Goal: Transaction & Acquisition: Purchase product/service

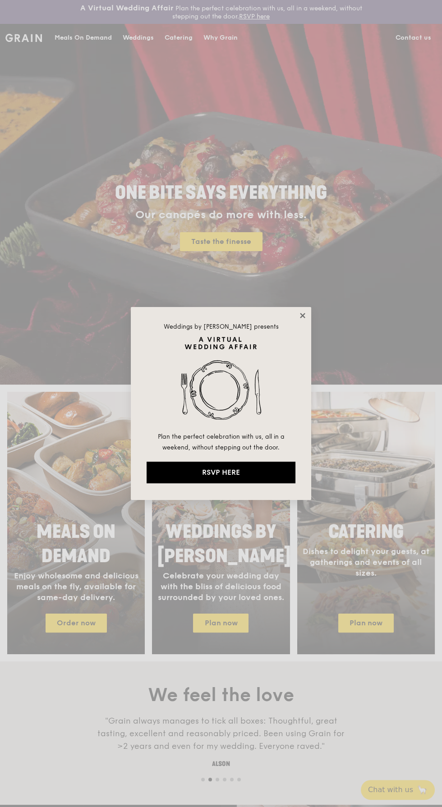
click at [302, 315] on icon at bounding box center [302, 315] width 5 height 5
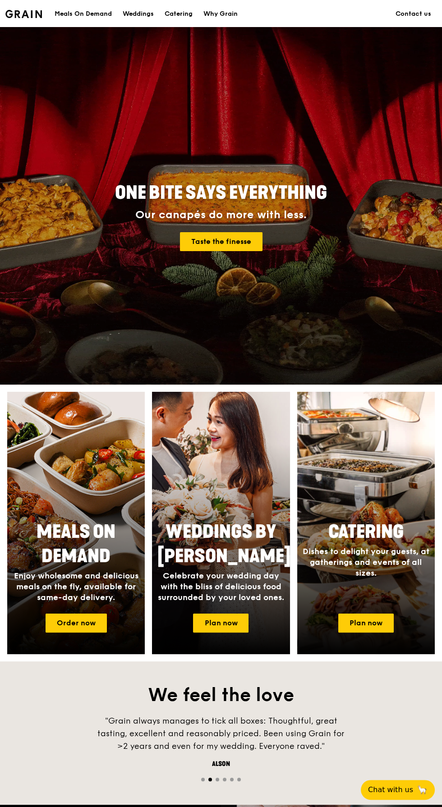
scroll to position [387, 0]
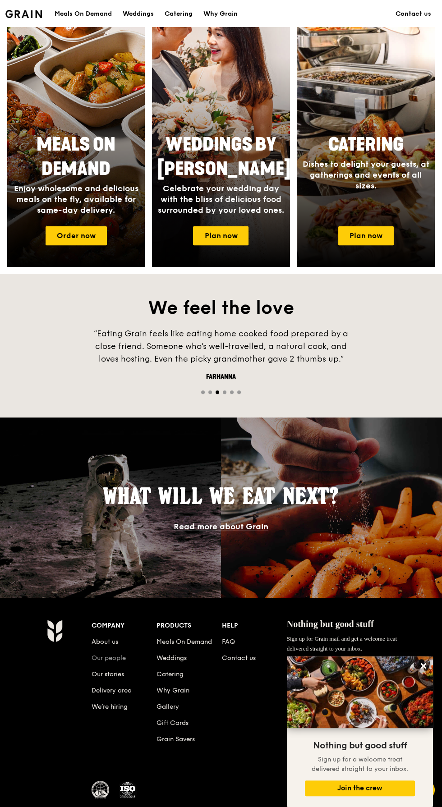
click at [118, 662] on link "Our people" at bounding box center [109, 658] width 34 height 8
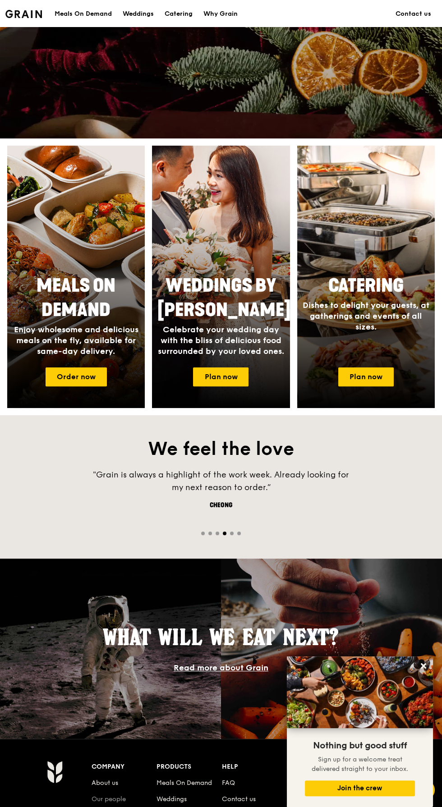
scroll to position [0, 0]
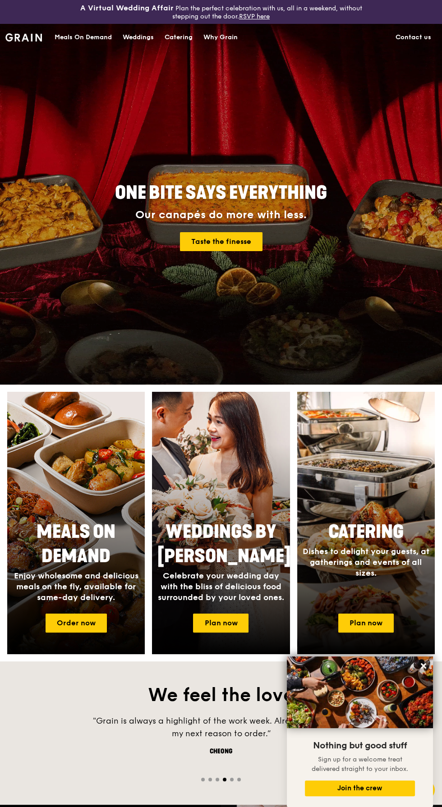
click at [176, 39] on div "Catering" at bounding box center [179, 37] width 28 height 27
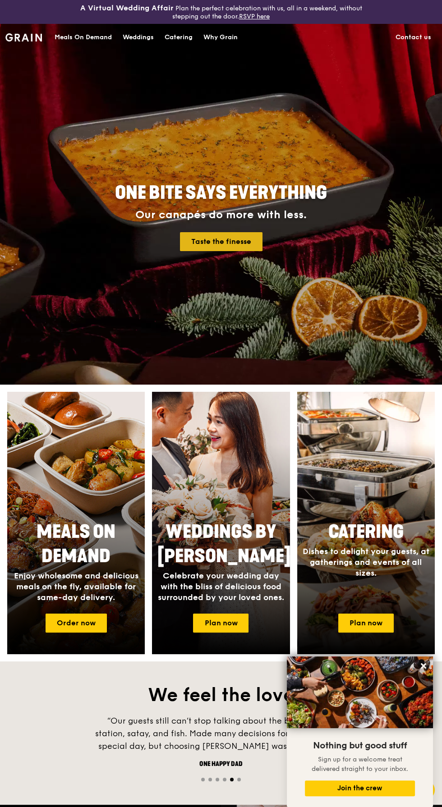
click at [216, 237] on link "Taste the finesse" at bounding box center [221, 241] width 83 height 19
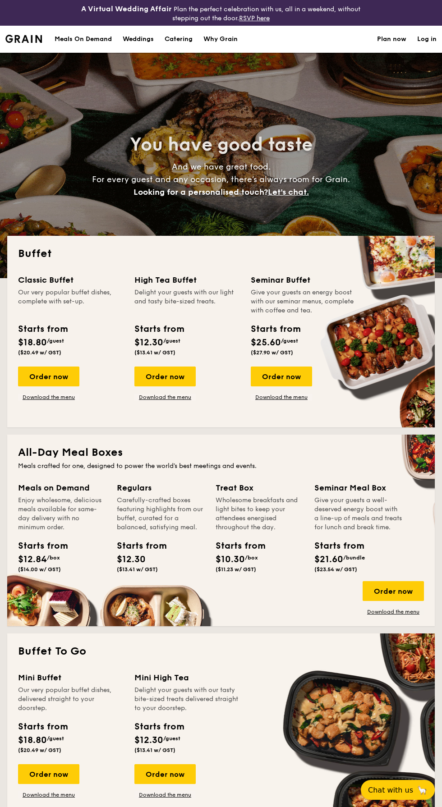
select select
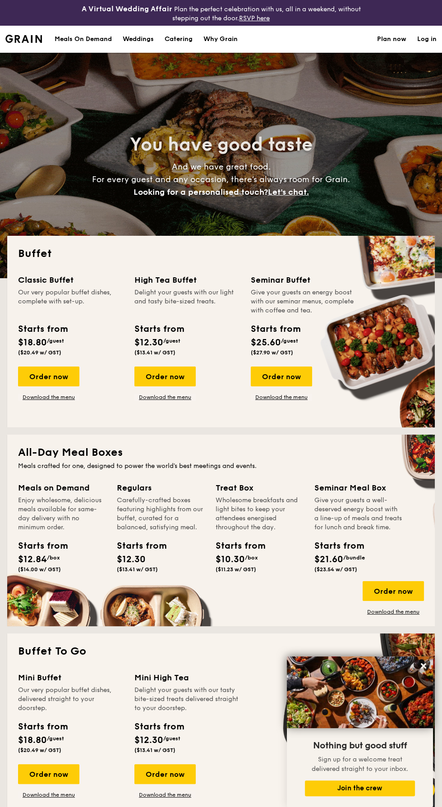
click at [213, 36] on div "Why Grain" at bounding box center [220, 39] width 34 height 27
